Goal: Check status: Check status

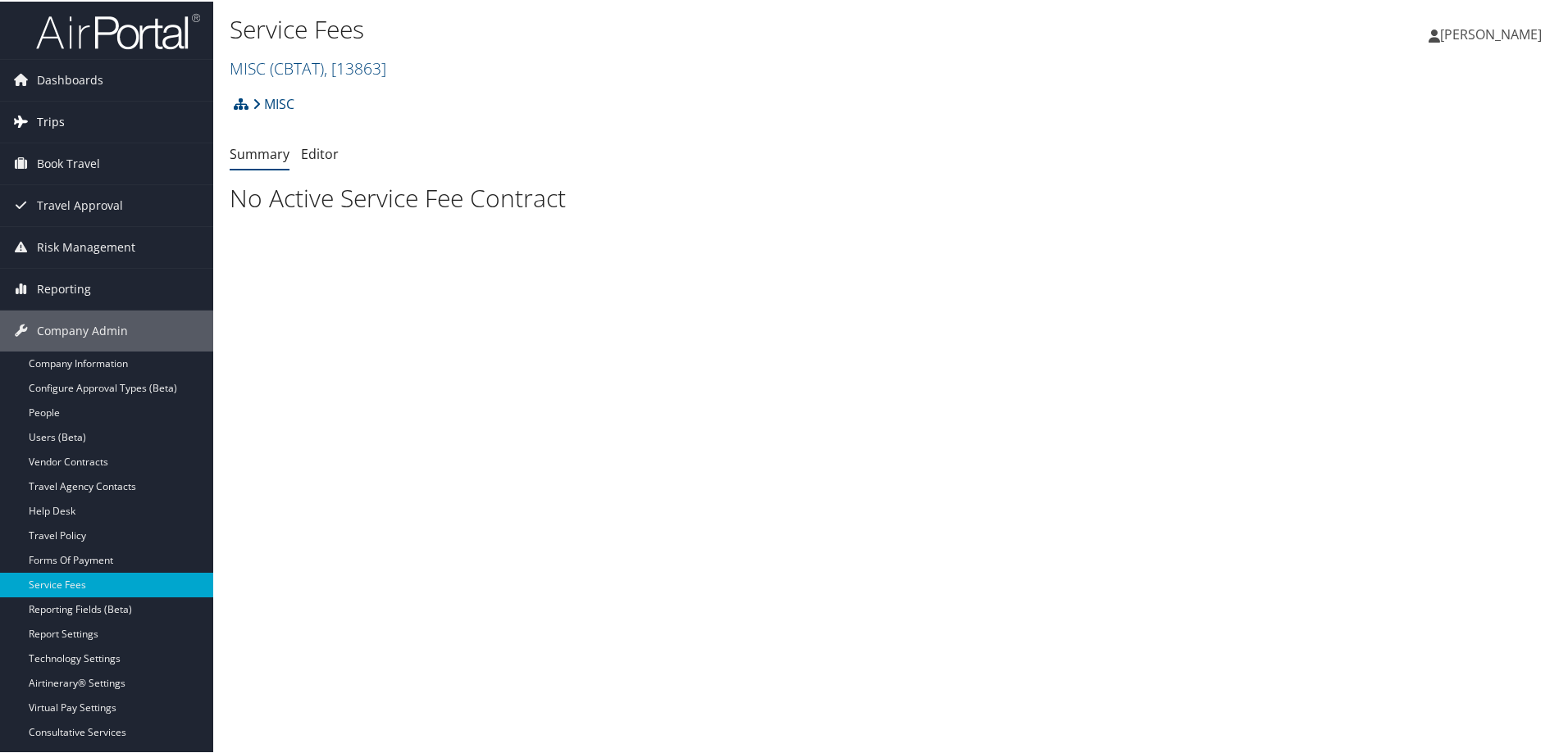
click at [64, 122] on link "Trips" at bounding box center [106, 120] width 213 height 41
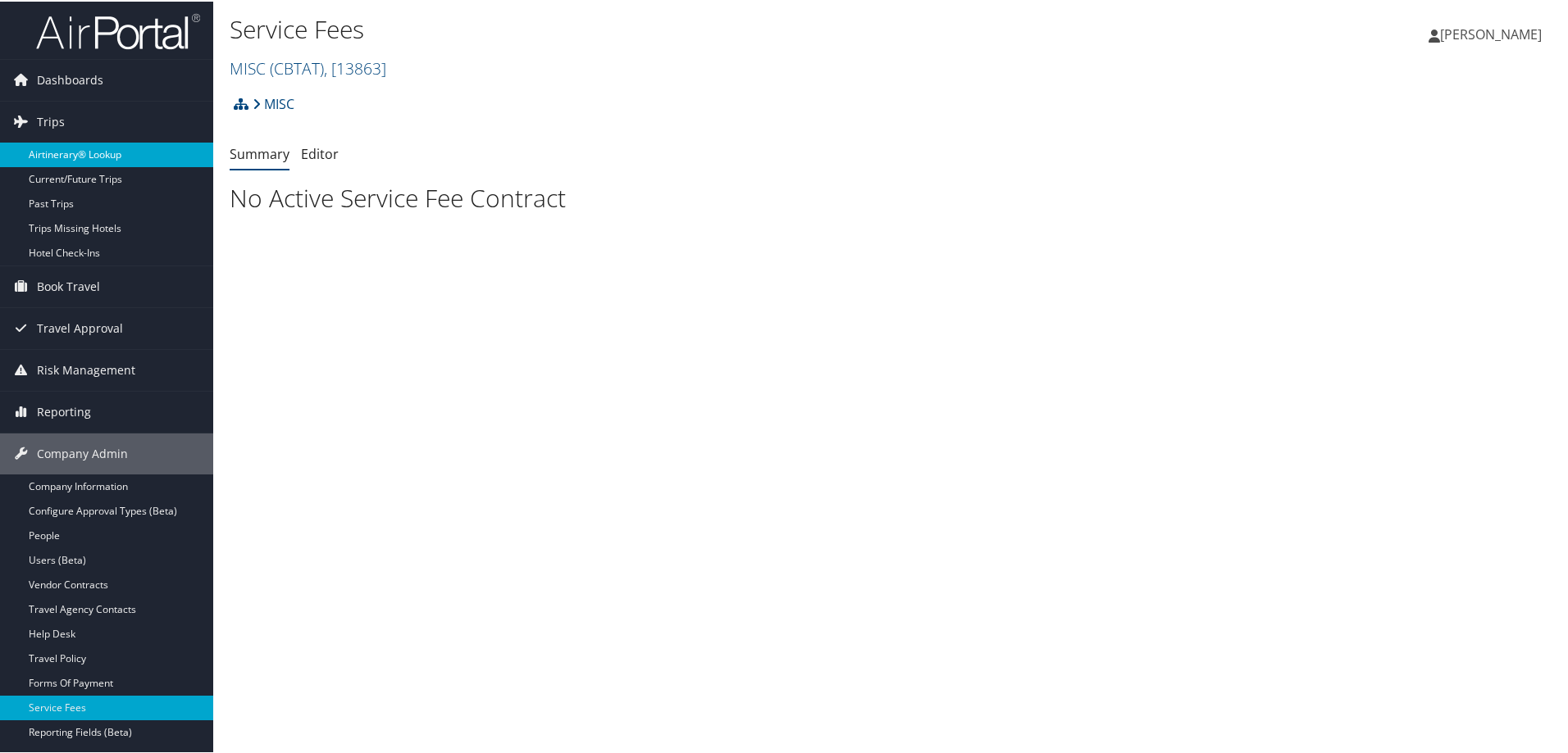
click at [64, 146] on link "Airtinerary® Lookup" at bounding box center [106, 153] width 213 height 25
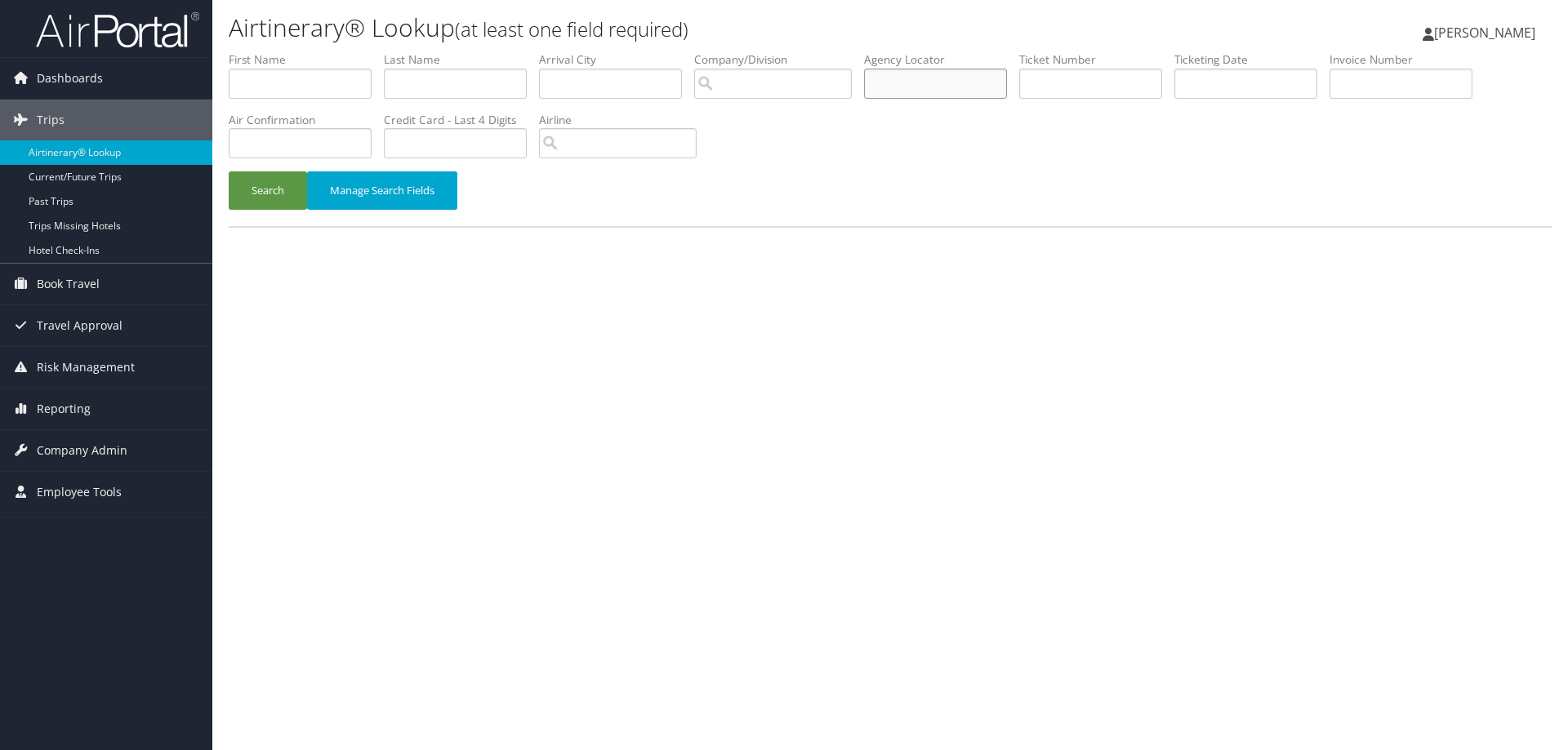
click at [915, 81] on input "text" at bounding box center [935, 84] width 143 height 31
paste input "8RMMVK"
type input "8RMMVK"
click at [265, 193] on button "Search" at bounding box center [268, 191] width 79 height 38
